Goal: Find contact information: Find contact information

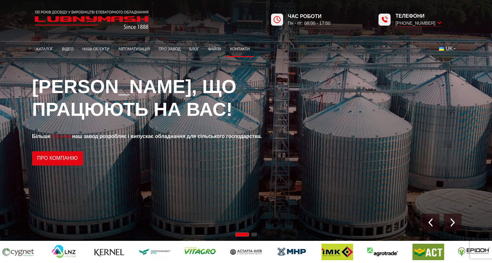
click at [240, 51] on link "Контакти" at bounding box center [240, 49] width 29 height 12
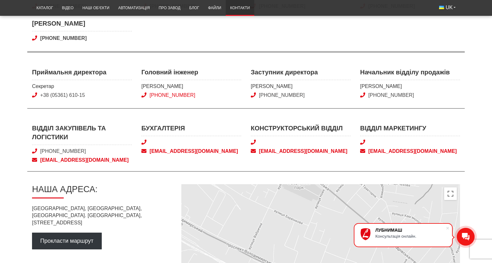
scroll to position [222, 0]
